Goal: Task Accomplishment & Management: Manage account settings

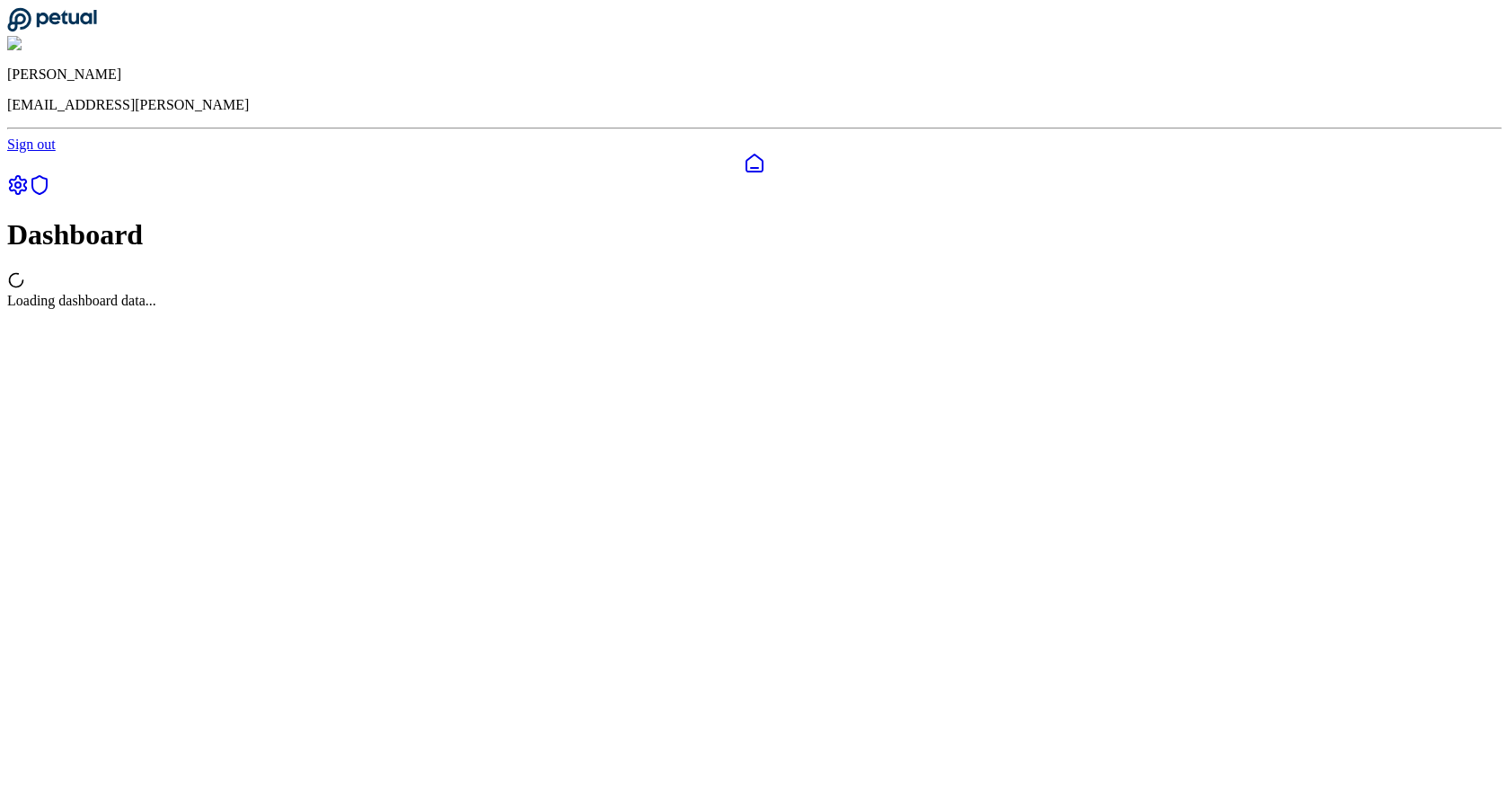
click at [26, 176] on icon at bounding box center [18, 184] width 16 height 18
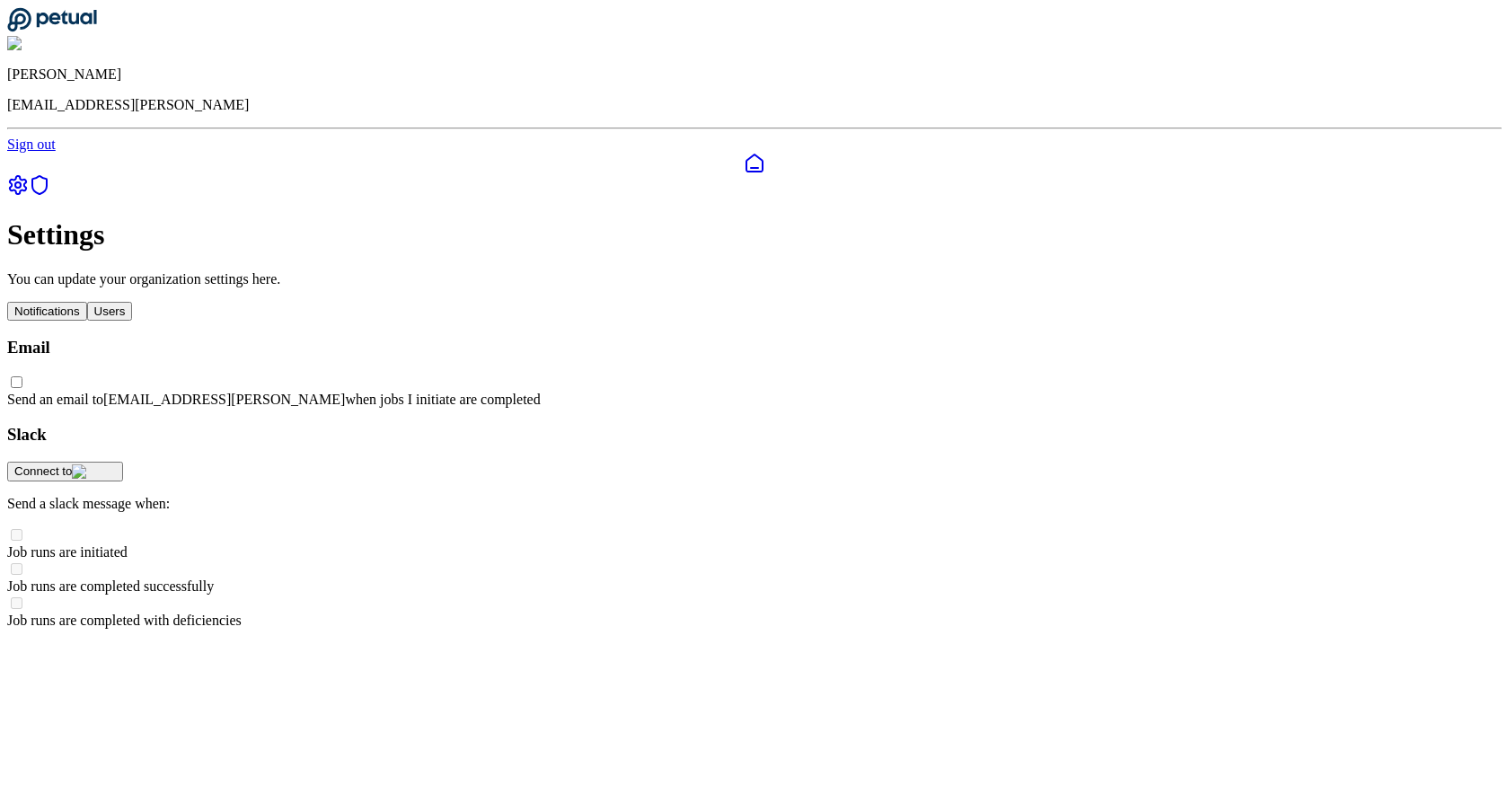
click at [116, 464] on img at bounding box center [94, 471] width 44 height 14
click at [116, 464] on div "Connect to" at bounding box center [65, 471] width 102 height 14
click at [116, 464] on img at bounding box center [94, 471] width 44 height 14
